Goal: Transaction & Acquisition: Download file/media

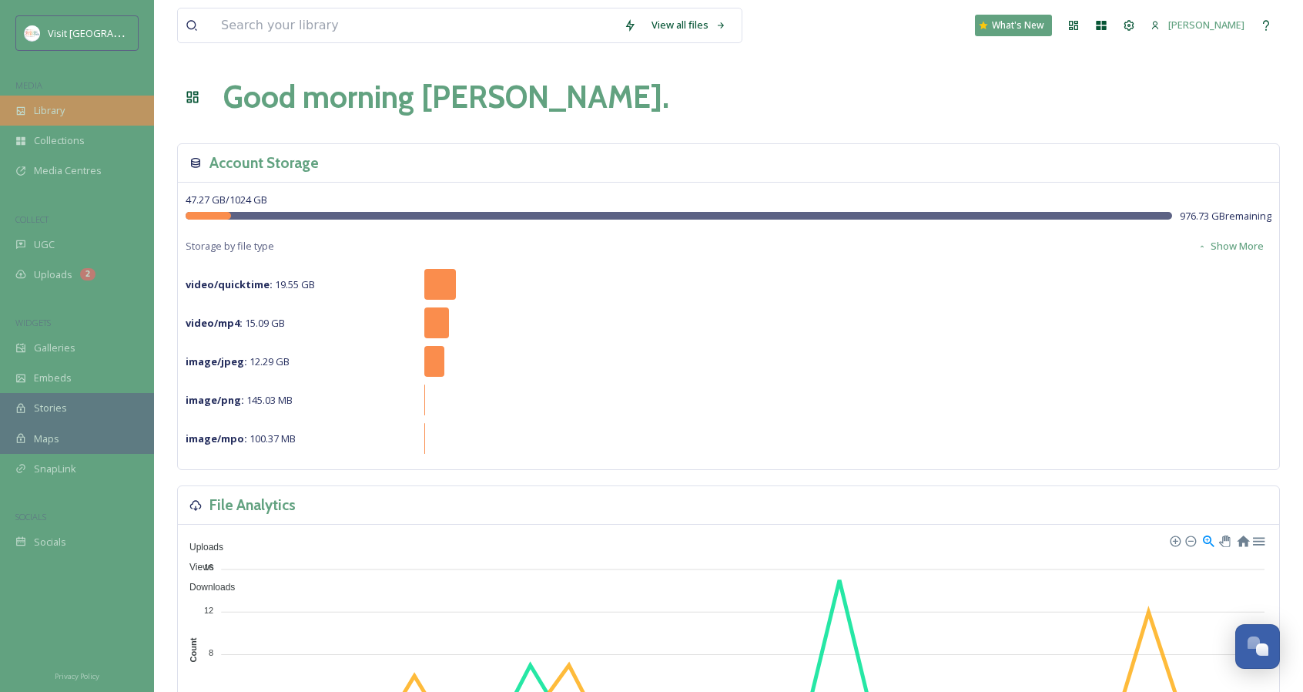
click at [94, 102] on div "Library" at bounding box center [77, 111] width 154 height 30
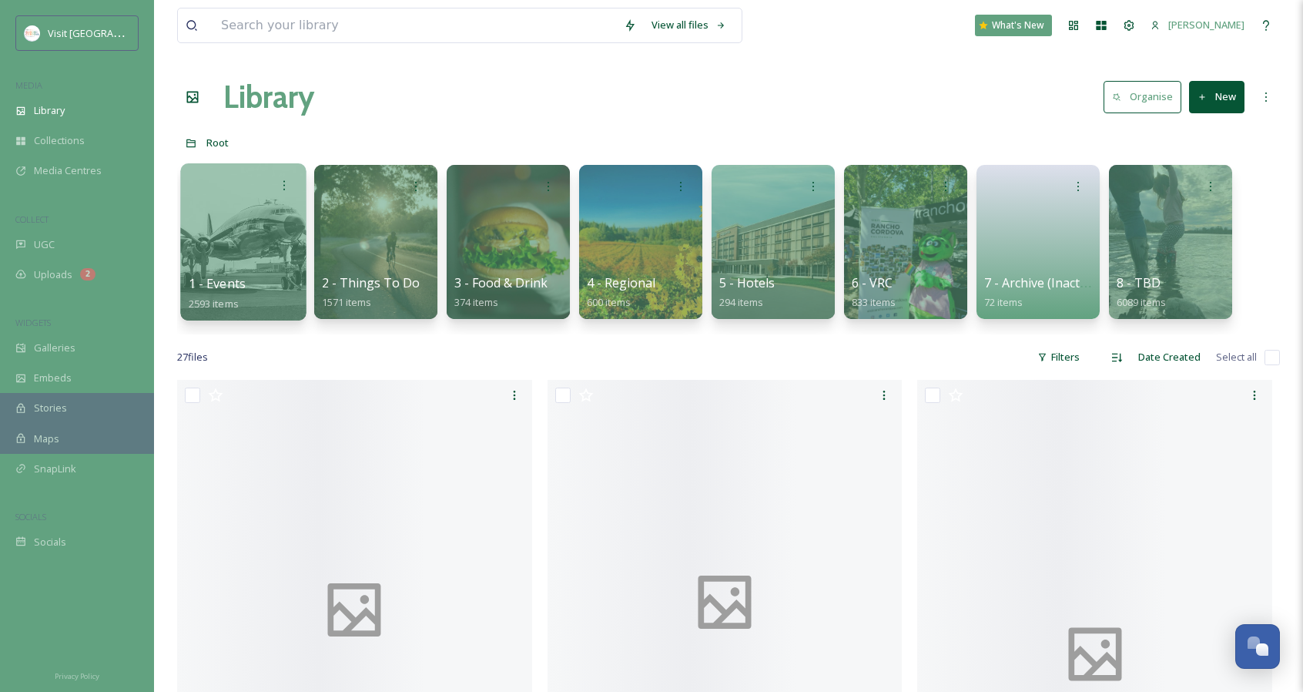
click at [238, 253] on link at bounding box center [244, 236] width 110 height 75
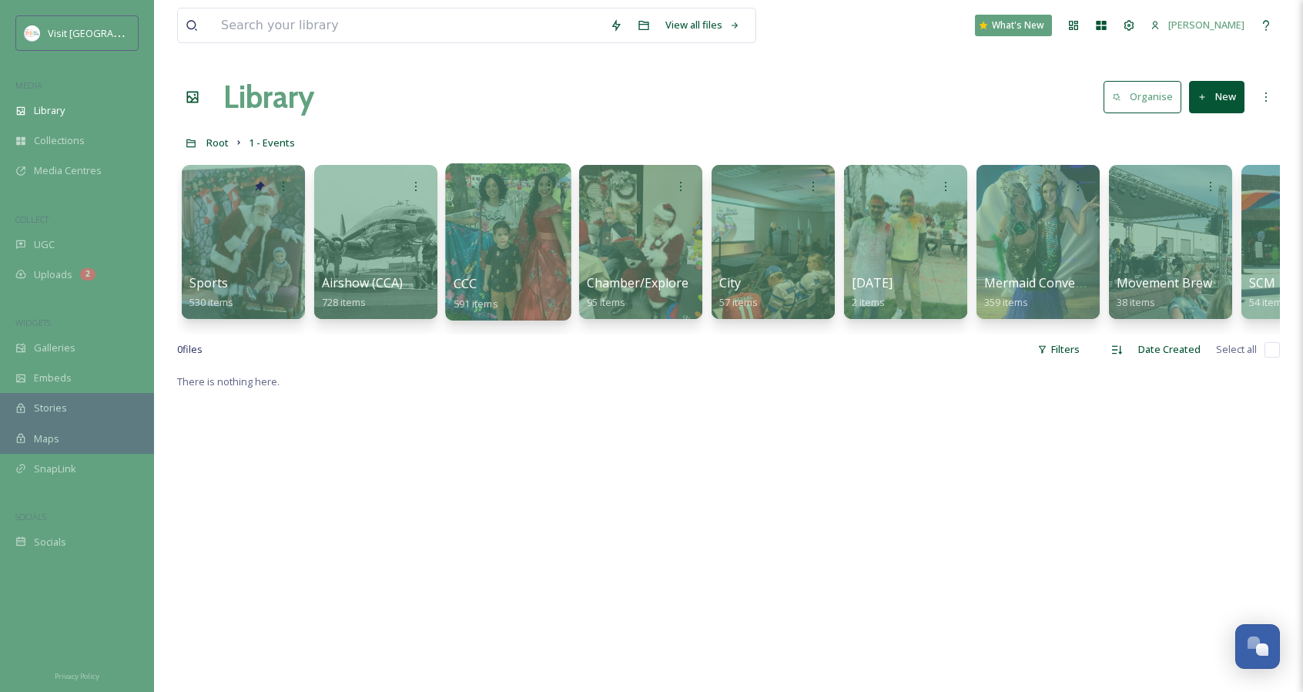
click at [495, 255] on div at bounding box center [508, 241] width 126 height 157
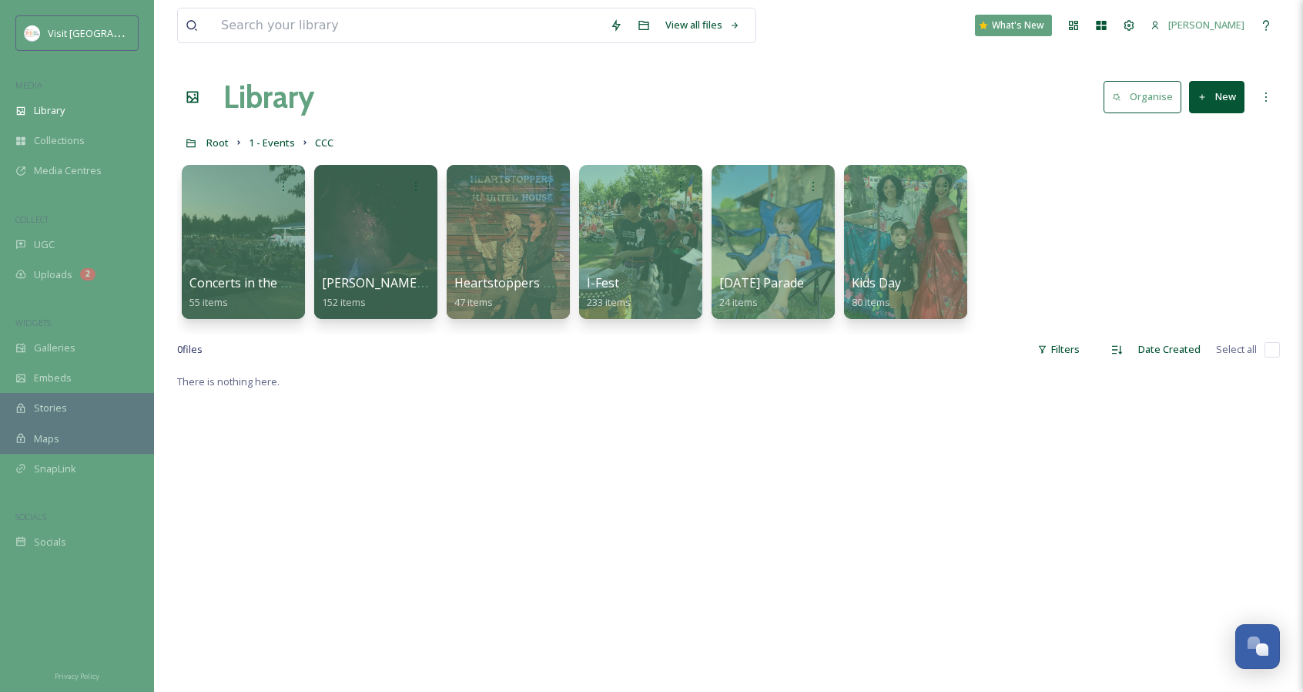
click at [495, 255] on div at bounding box center [508, 242] width 123 height 154
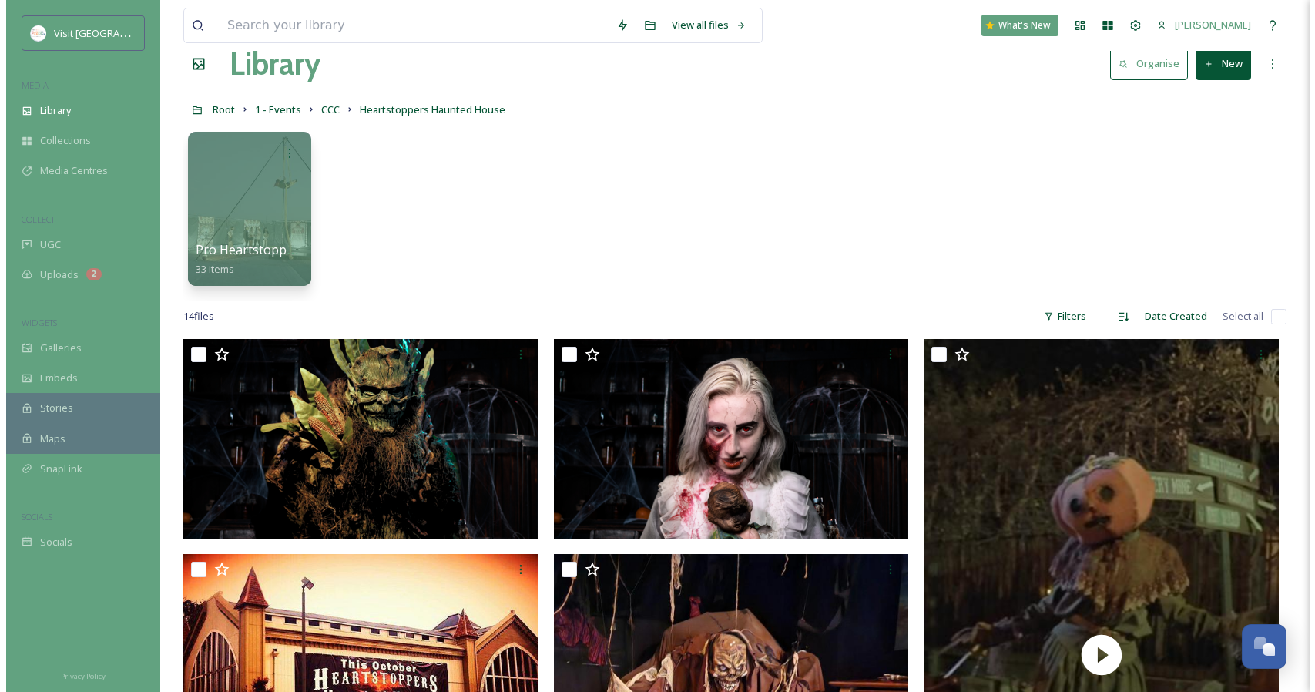
scroll to position [34, 0]
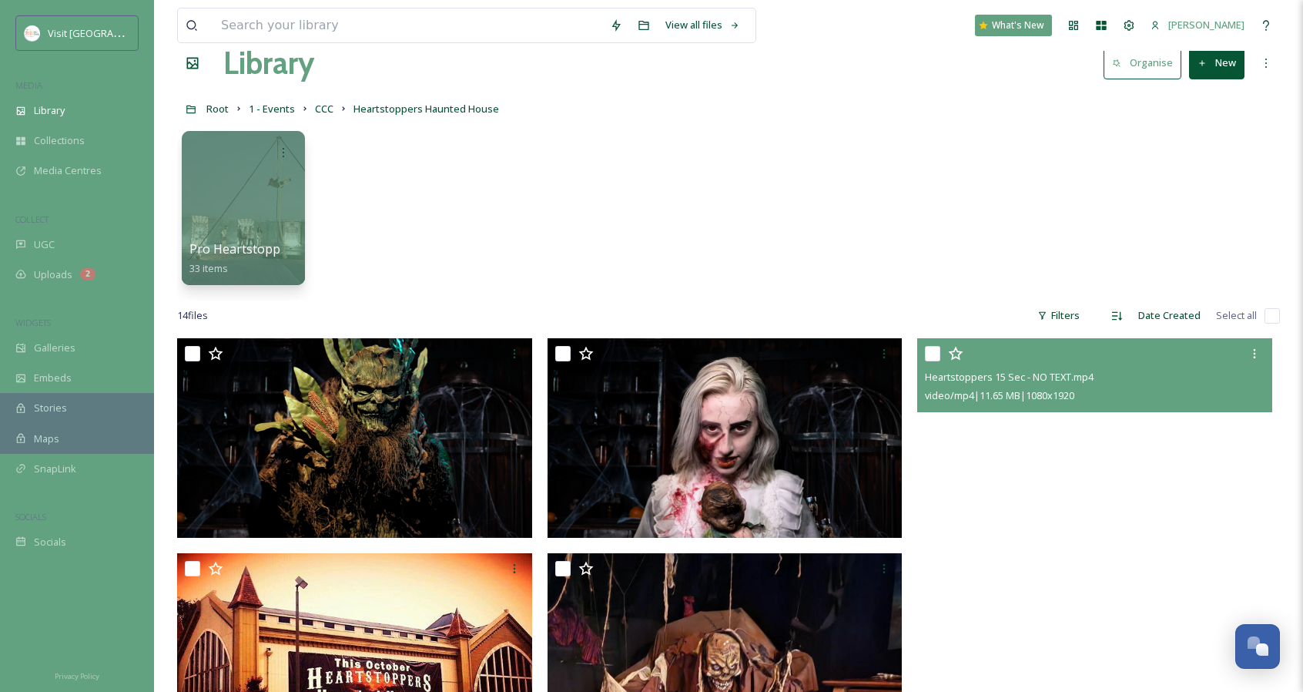
click at [1109, 441] on video "Heartstoppers 15 Sec - NO TEXT.mp4" at bounding box center [1094, 654] width 355 height 632
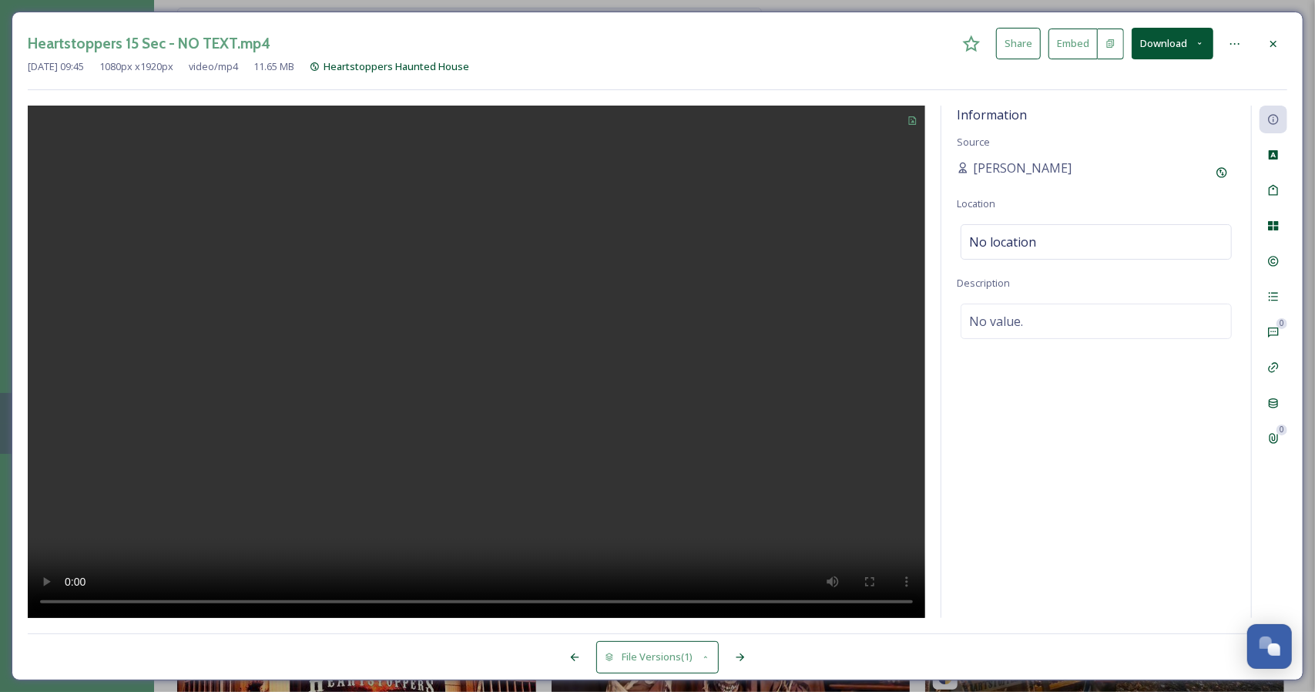
click at [1164, 52] on button "Download" at bounding box center [1172, 44] width 82 height 32
click at [1160, 82] on span "Download Original (1080 x 1920)" at bounding box center [1132, 79] width 146 height 15
